Goal: Navigation & Orientation: Find specific page/section

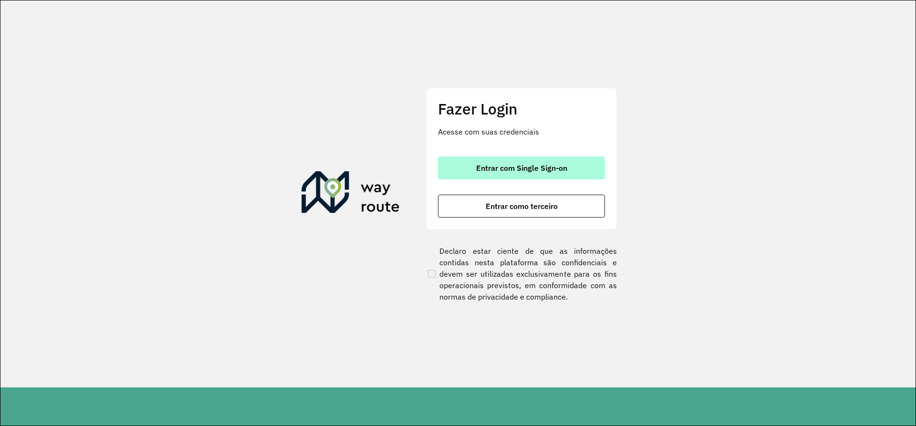
click at [541, 166] on span "Entrar com Single Sign-on" at bounding box center [521, 168] width 91 height 8
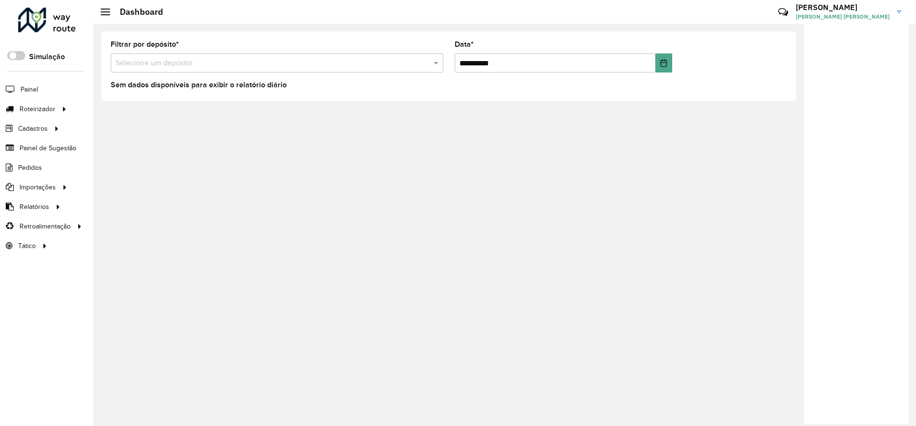
click at [34, 207] on span "Relatórios" at bounding box center [35, 207] width 30 height 10
